Goal: Find contact information: Find contact information

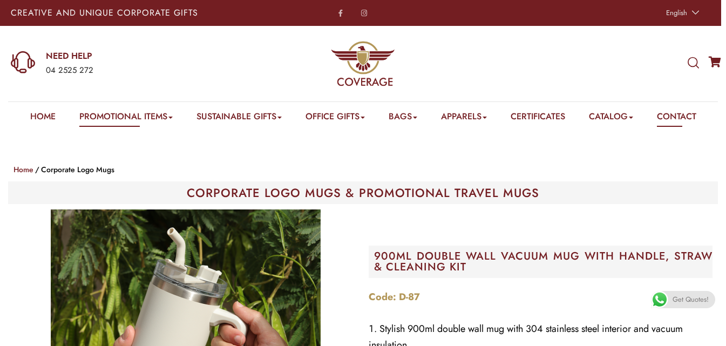
click at [683, 111] on link "Contact" at bounding box center [675, 118] width 39 height 17
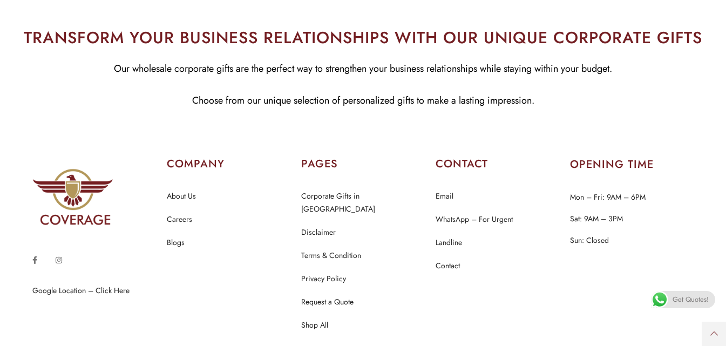
scroll to position [1246, 0]
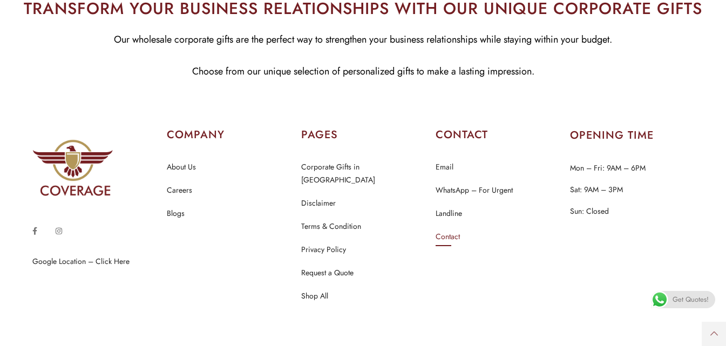
click at [456, 230] on link "Contact" at bounding box center [447, 237] width 24 height 14
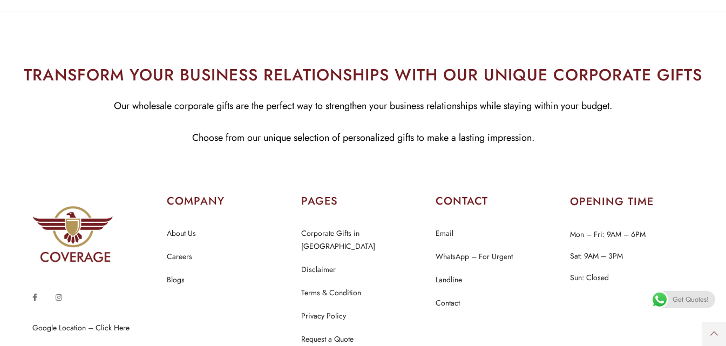
scroll to position [1187, 0]
